Goal: Information Seeking & Learning: Compare options

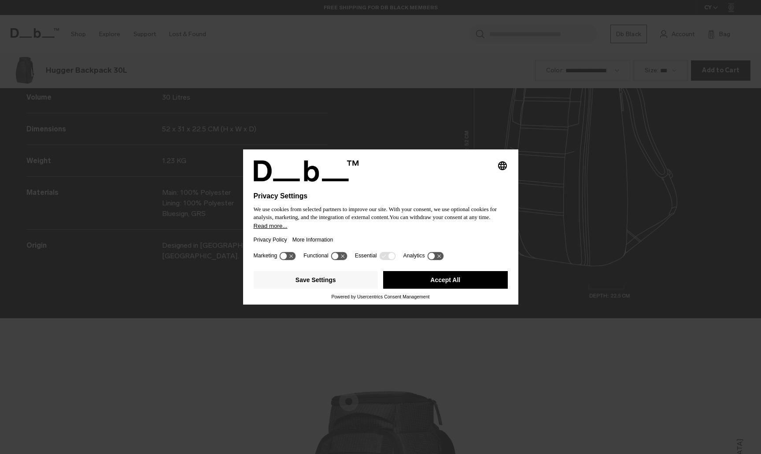
scroll to position [1361, 0]
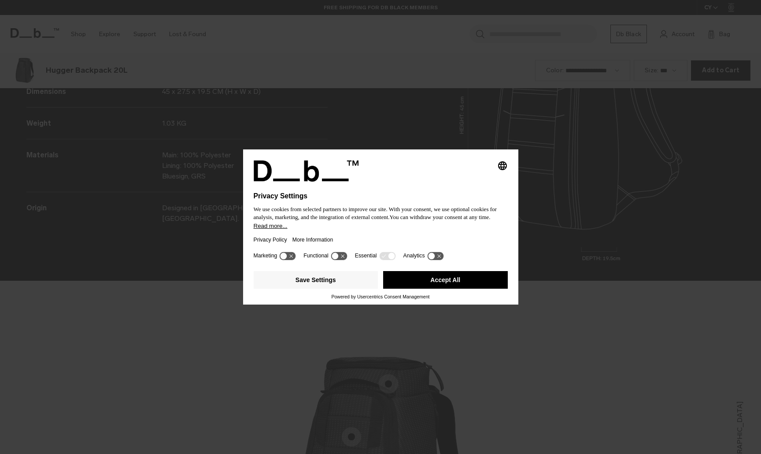
scroll to position [1361, 0]
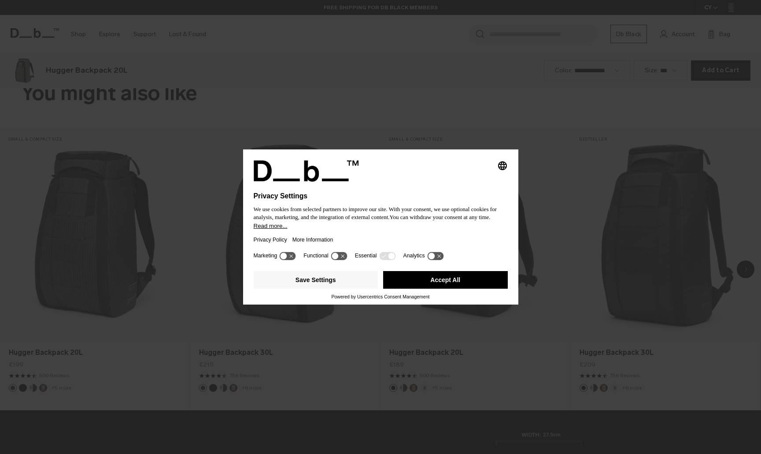
scroll to position [907, 0]
